Goal: Task Accomplishment & Management: Use online tool/utility

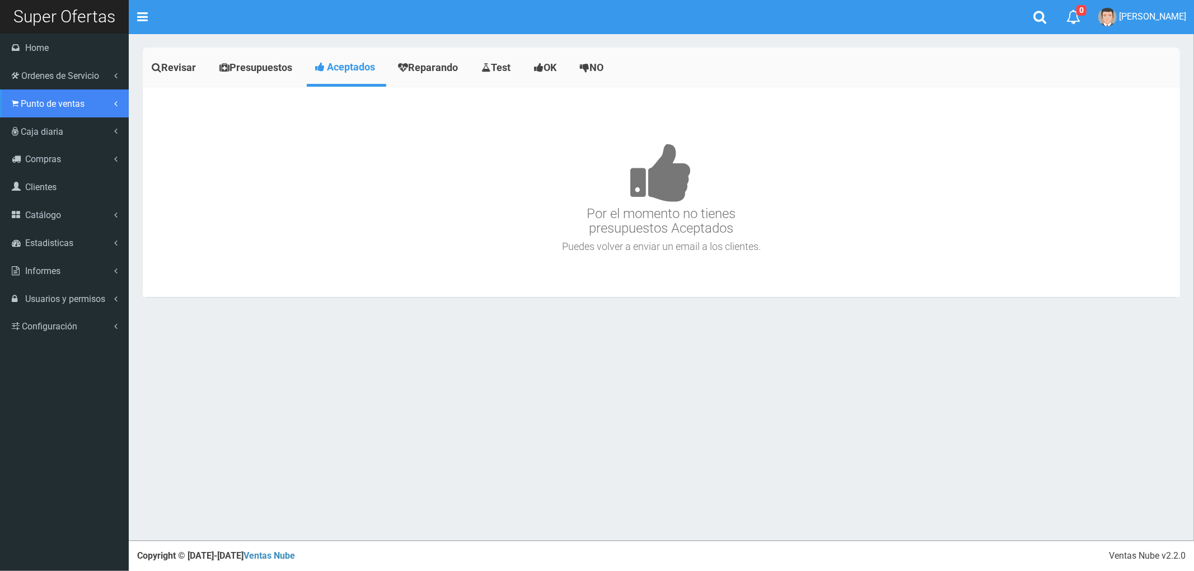
click at [44, 104] on span "Punto de ventas" at bounding box center [53, 103] width 64 height 11
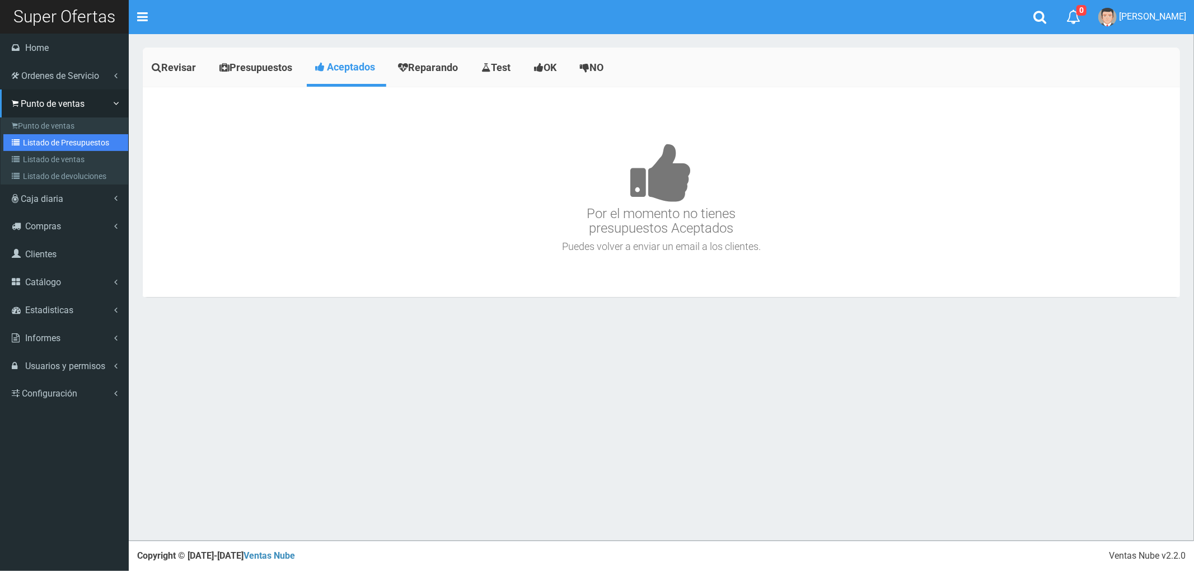
click at [51, 143] on link "Listado de Presupuestos" at bounding box center [65, 142] width 125 height 17
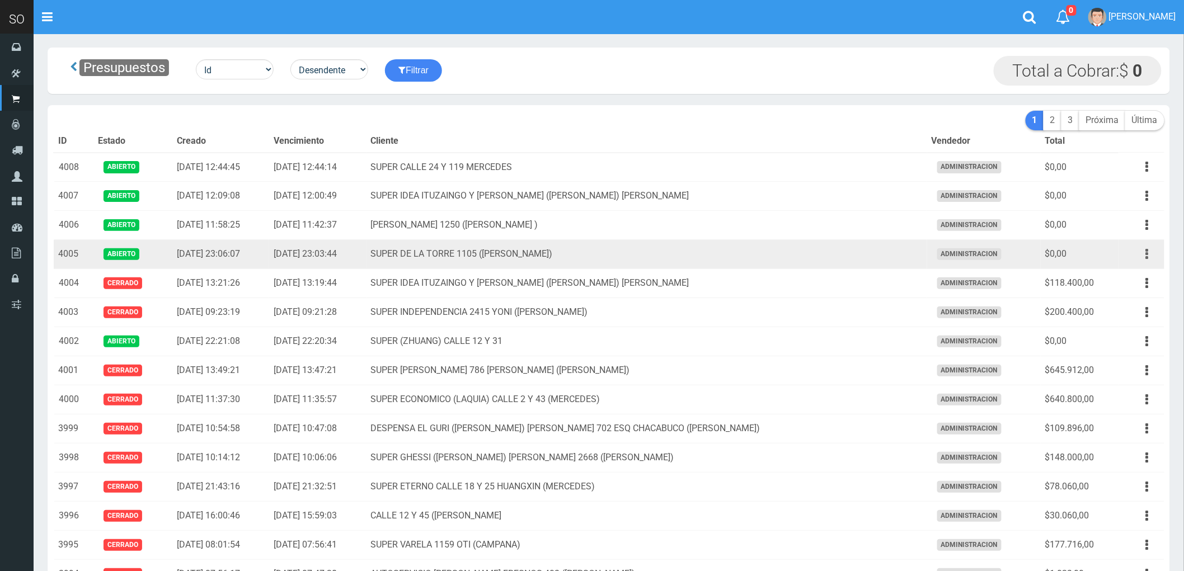
click at [1143, 257] on button "button" at bounding box center [1147, 255] width 25 height 20
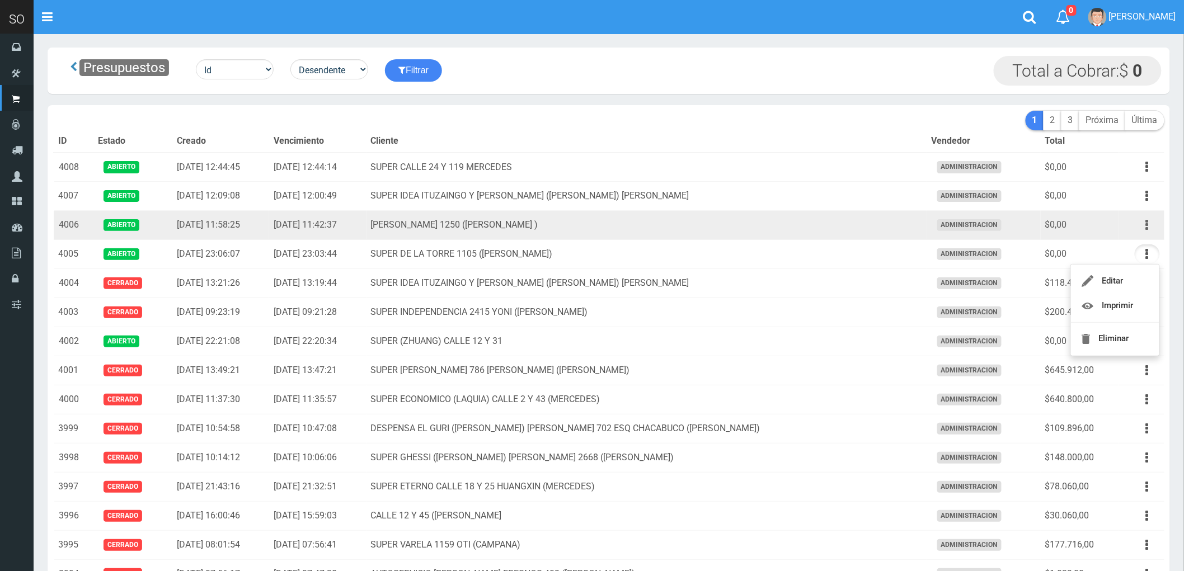
click at [1148, 224] on icon "button" at bounding box center [1147, 225] width 3 height 20
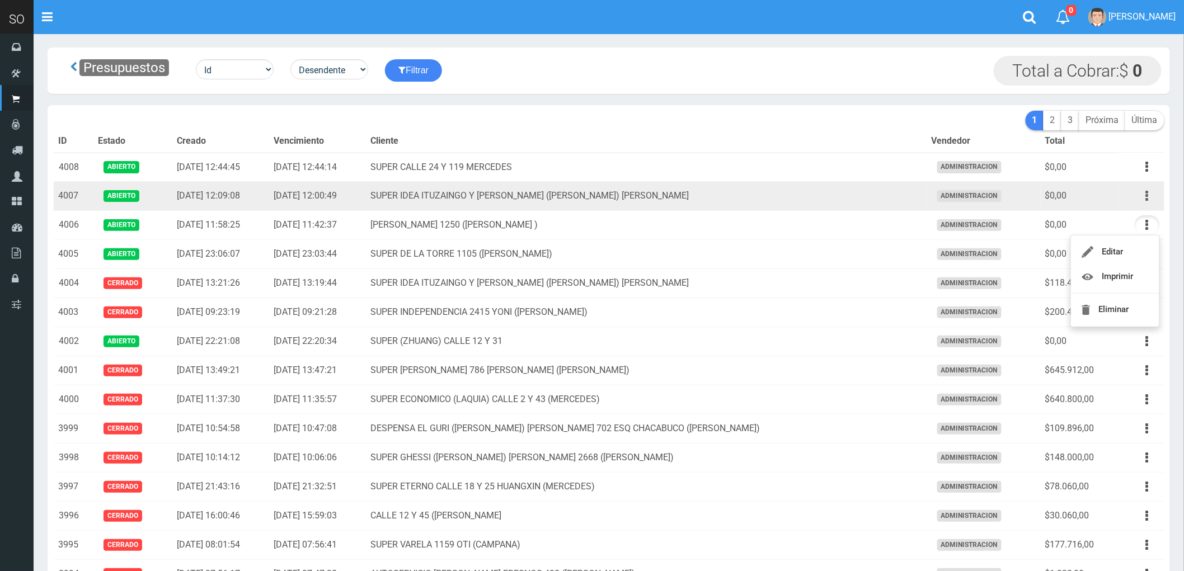
click at [1148, 196] on icon "button" at bounding box center [1147, 196] width 3 height 20
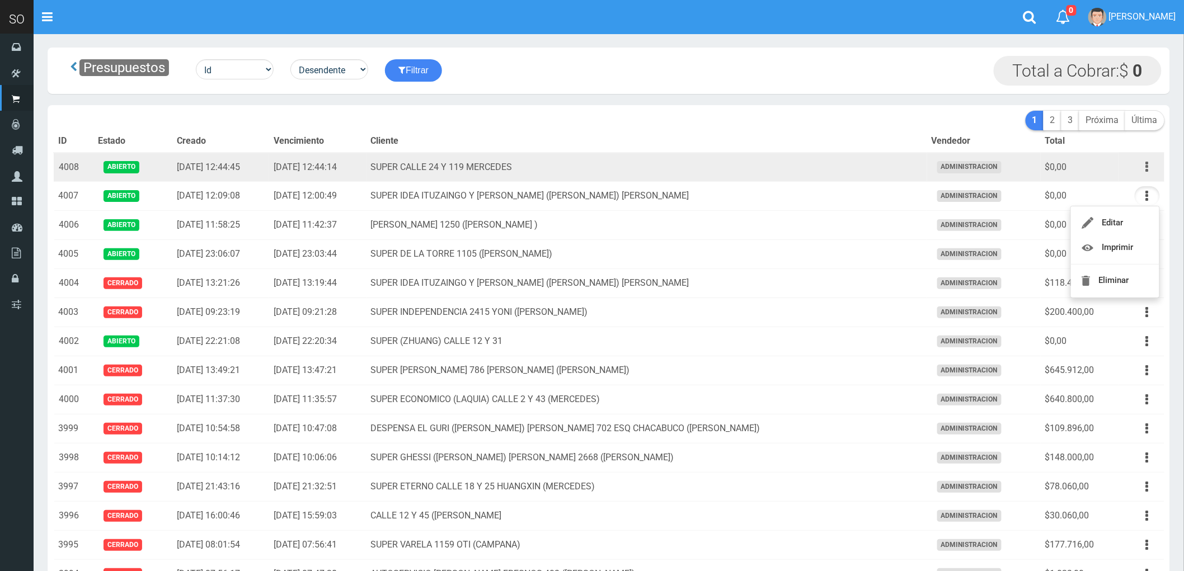
click at [1146, 166] on icon "button" at bounding box center [1147, 167] width 3 height 20
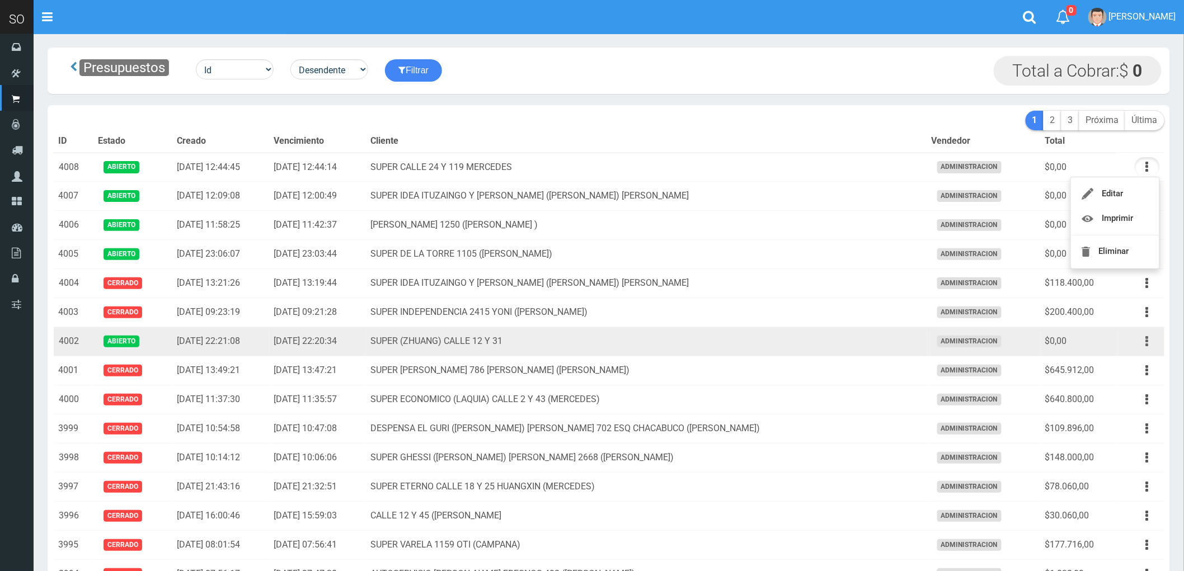
click at [1145, 343] on button "button" at bounding box center [1147, 342] width 25 height 20
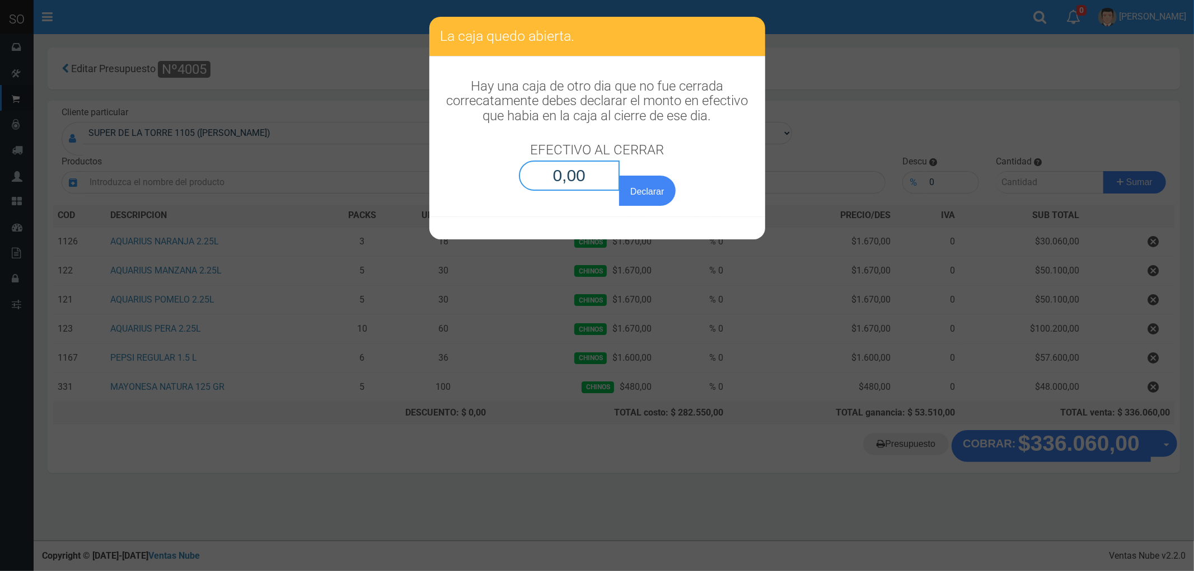
click at [573, 177] on input "0,00" at bounding box center [569, 176] width 101 height 30
type input "0,01"
click at [619, 176] on button "Declarar" at bounding box center [647, 191] width 56 height 30
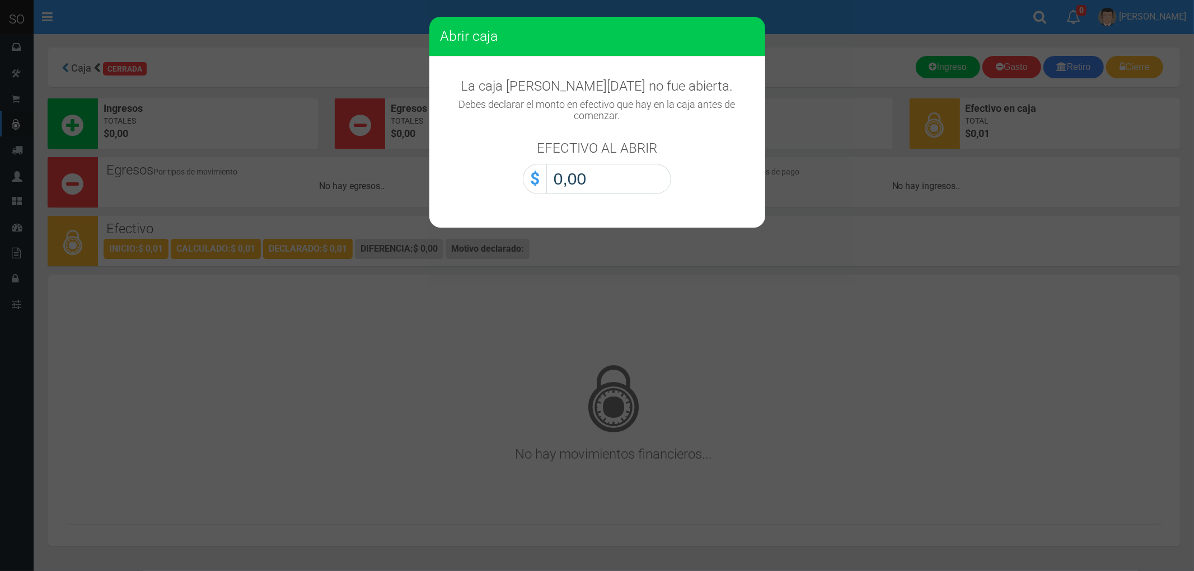
click at [606, 192] on input "0,00" at bounding box center [608, 179] width 125 height 30
type input "0,01"
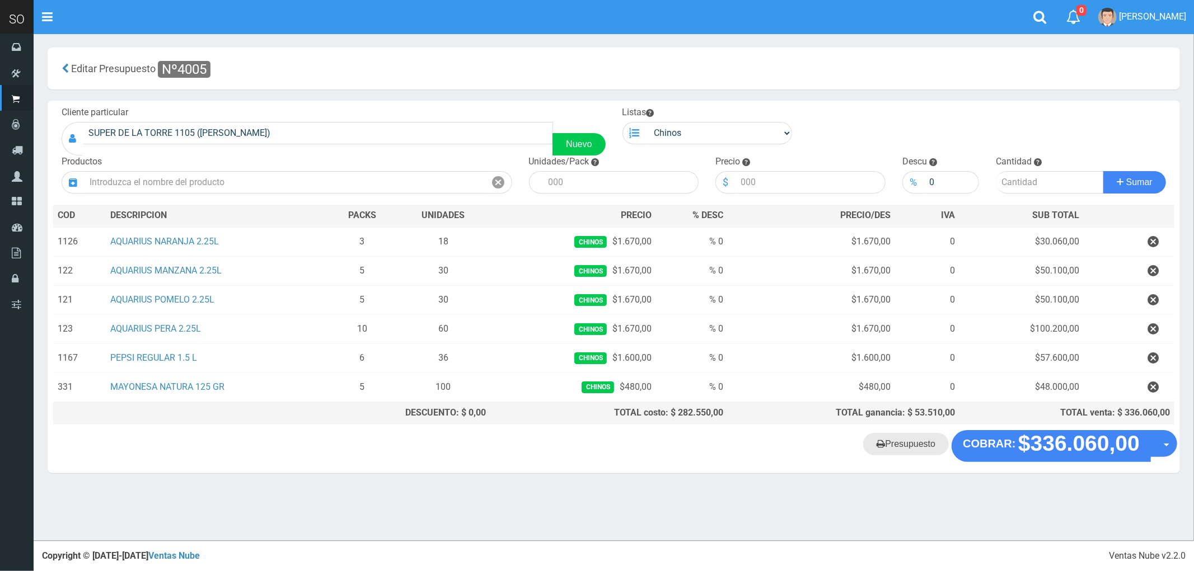
click at [897, 451] on link "Presupuesto" at bounding box center [906, 444] width 86 height 22
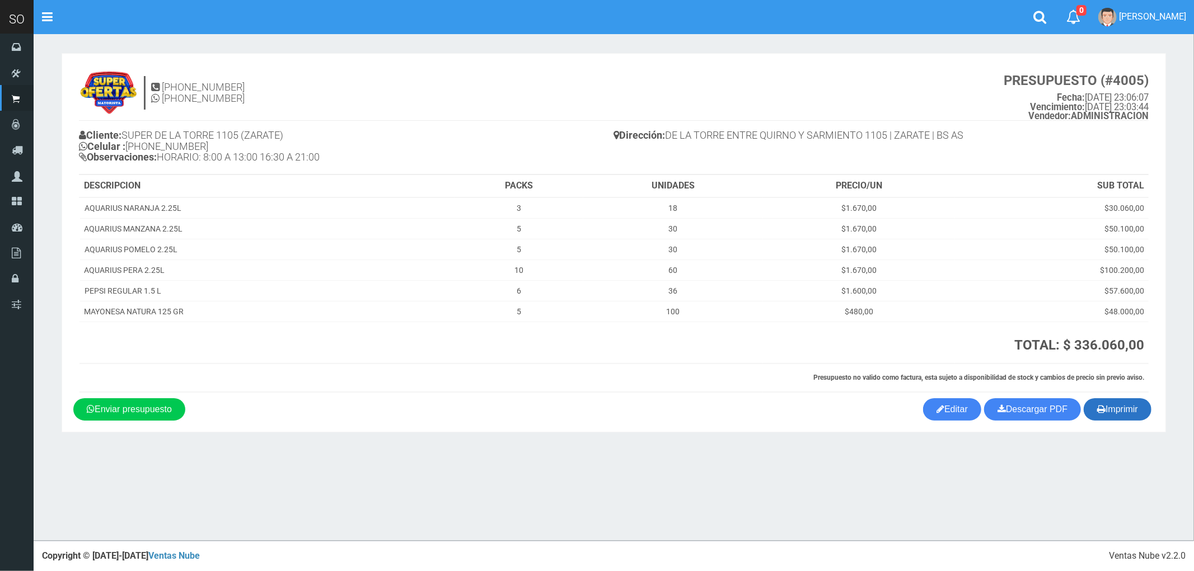
click at [1139, 414] on button "Imprimir" at bounding box center [1117, 409] width 68 height 22
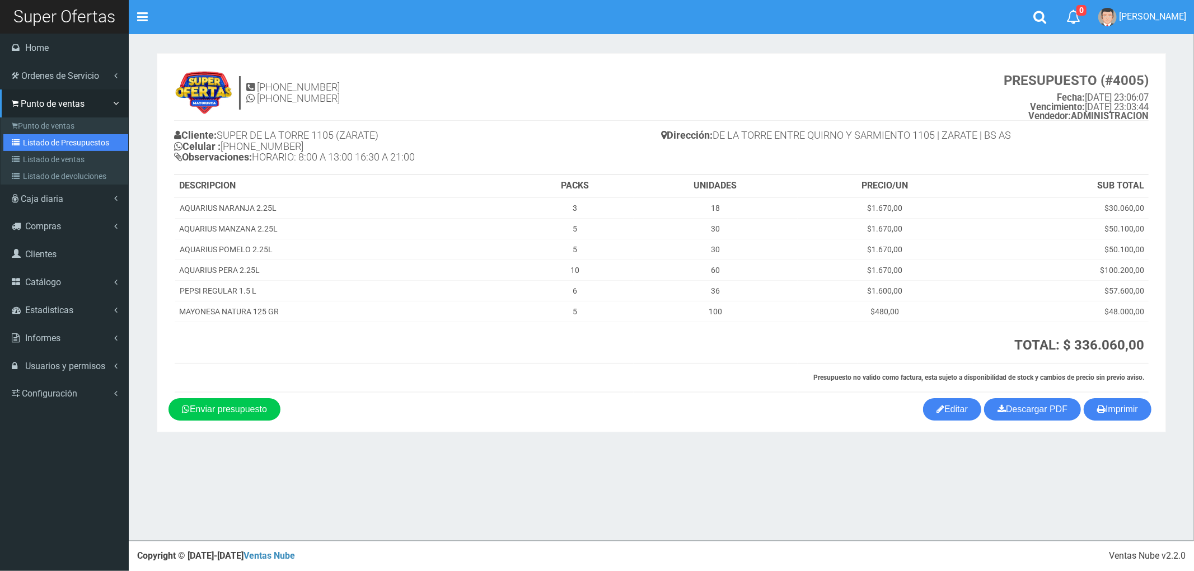
click at [60, 140] on link "Listado de Presupuestos" at bounding box center [65, 142] width 125 height 17
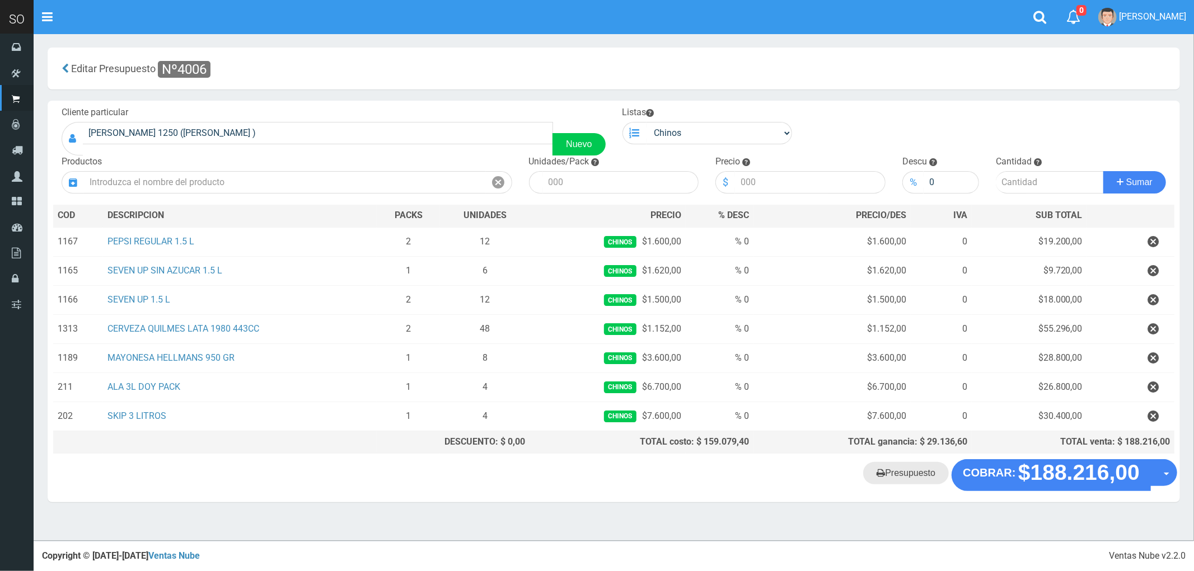
click at [907, 477] on link "Presupuesto" at bounding box center [906, 473] width 86 height 22
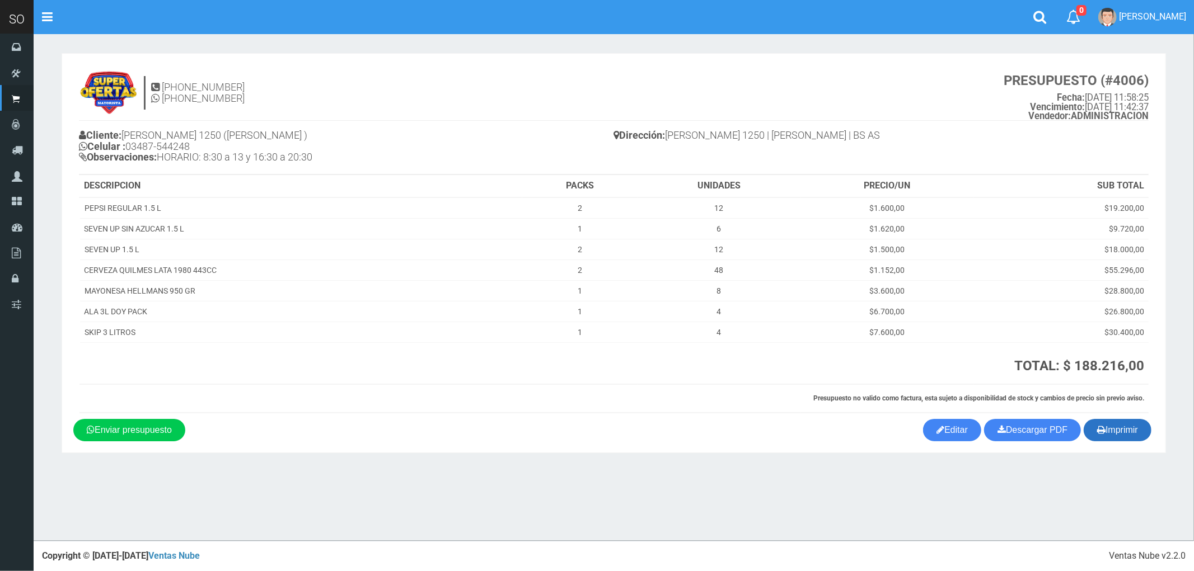
click at [1115, 435] on button "Imprimir" at bounding box center [1117, 430] width 68 height 22
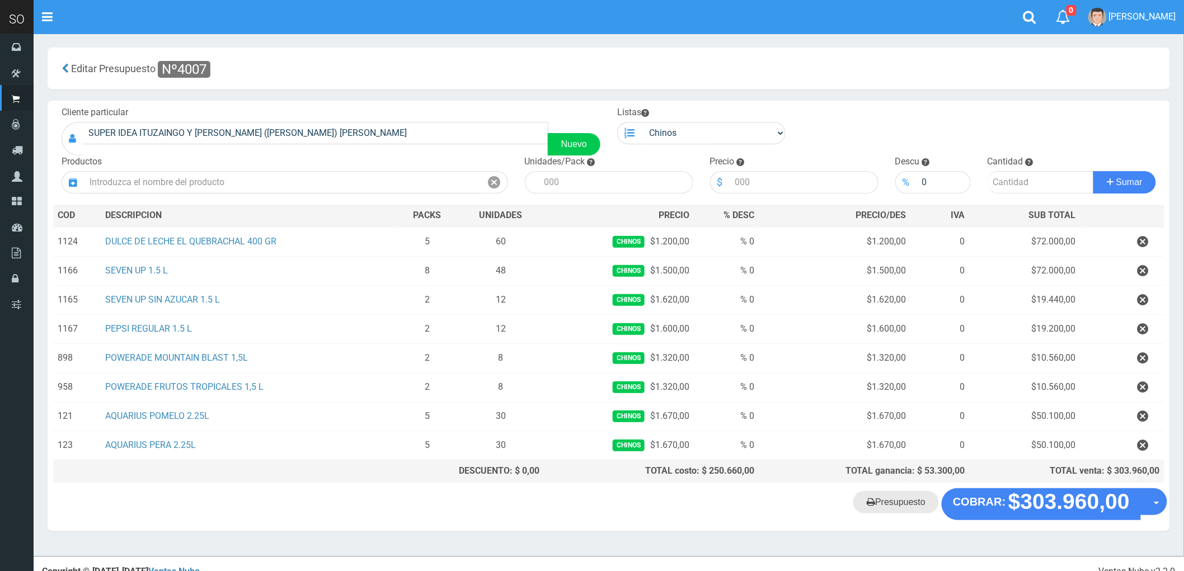
click at [899, 505] on link "Presupuesto" at bounding box center [896, 502] width 86 height 22
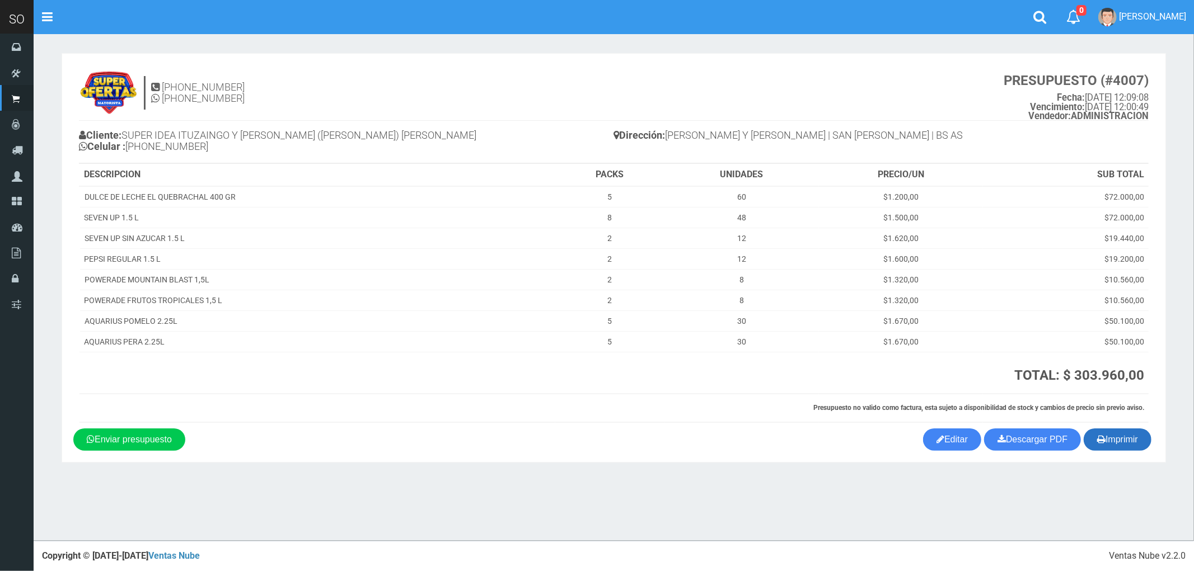
click at [1129, 442] on button "Imprimir" at bounding box center [1117, 440] width 68 height 22
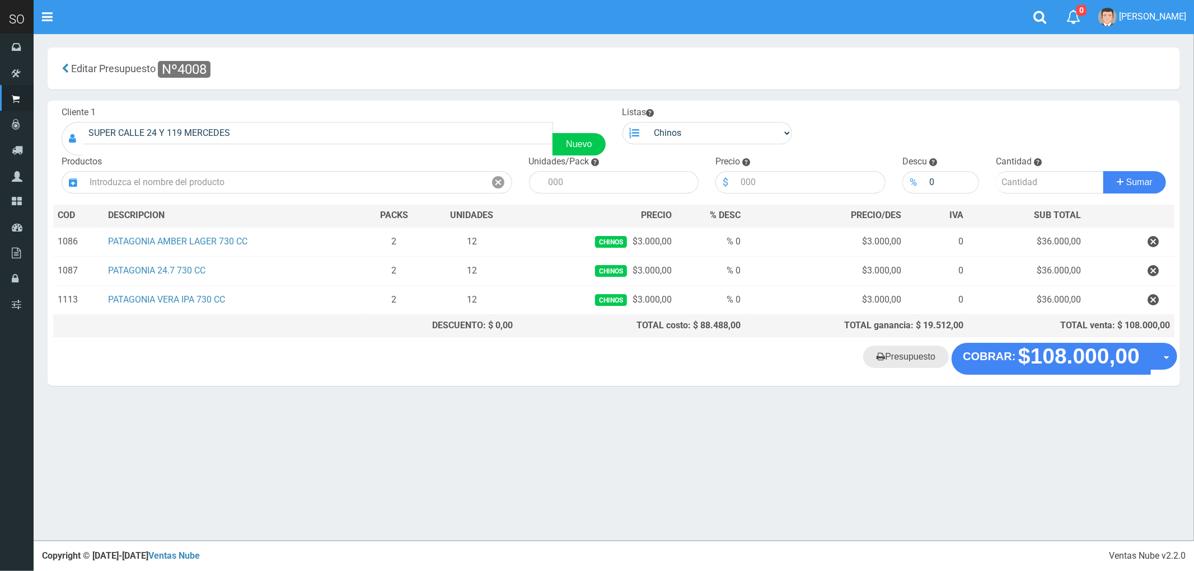
click at [901, 362] on link "Presupuesto" at bounding box center [906, 357] width 86 height 22
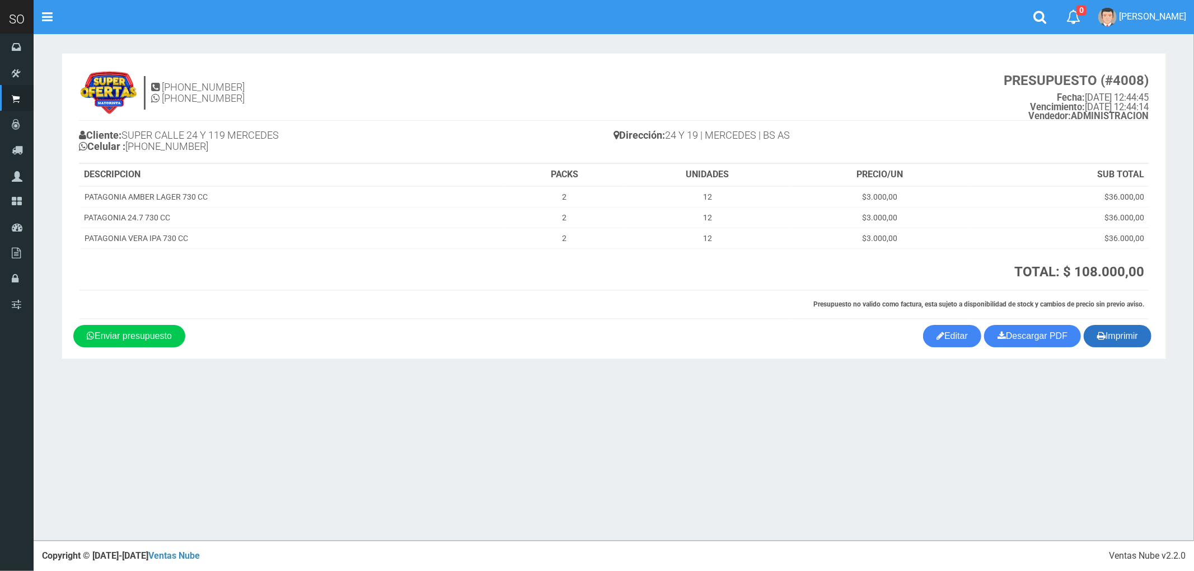
click at [1120, 339] on button "Imprimir" at bounding box center [1117, 336] width 68 height 22
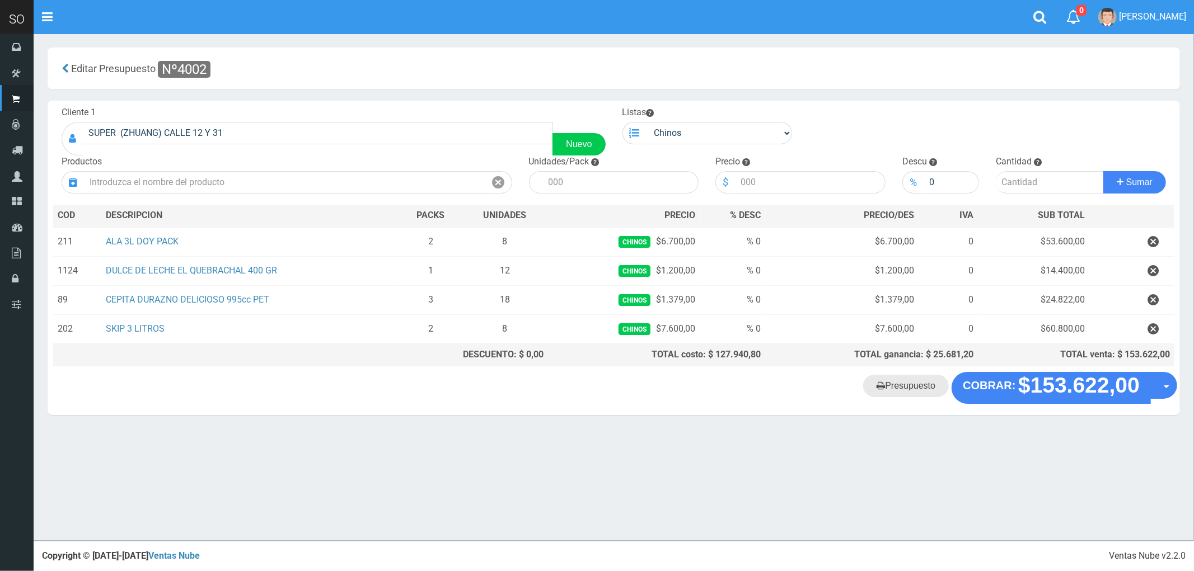
click at [916, 393] on link "Presupuesto" at bounding box center [906, 386] width 86 height 22
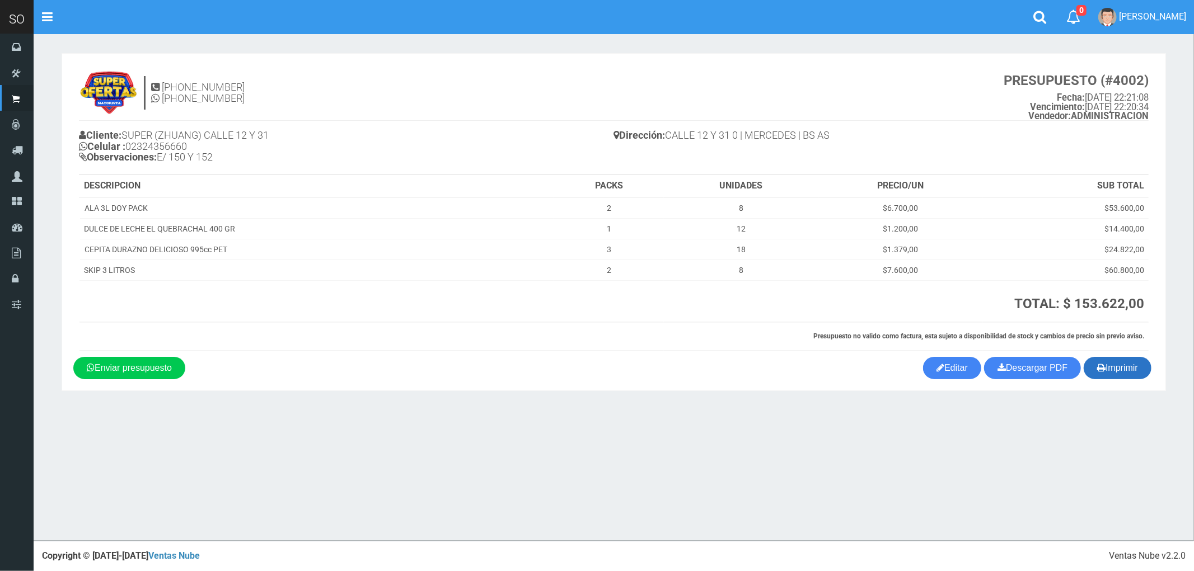
click at [1123, 368] on button "Imprimir" at bounding box center [1117, 368] width 68 height 22
